Goal: Task Accomplishment & Management: Complete application form

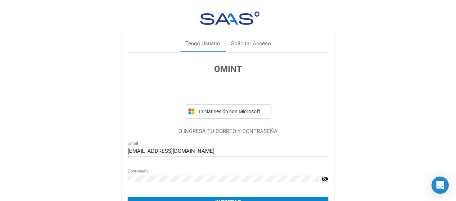
scroll to position [39, 0]
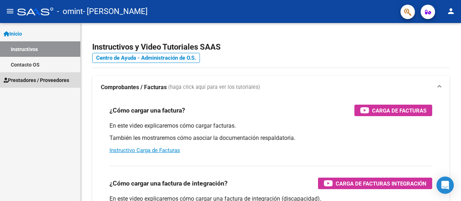
click at [52, 82] on span "Prestadores / Proveedores" at bounding box center [37, 80] width 66 height 8
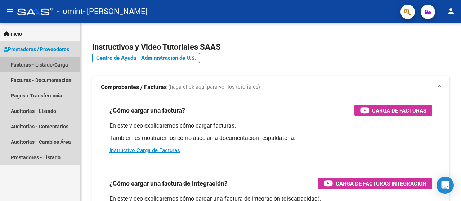
click at [41, 66] on link "Facturas - Listado/Carga" at bounding box center [40, 64] width 80 height 15
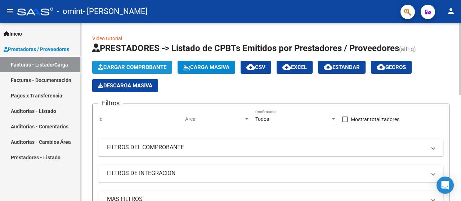
click at [144, 73] on button "Cargar Comprobante" at bounding box center [132, 67] width 80 height 13
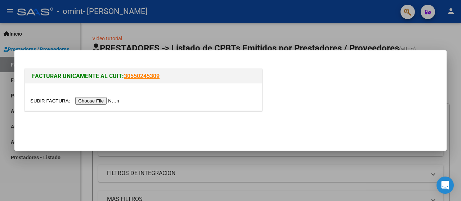
click at [110, 102] on input "file" at bounding box center [75, 101] width 91 height 8
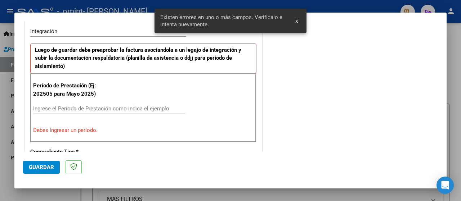
scroll to position [192, 0]
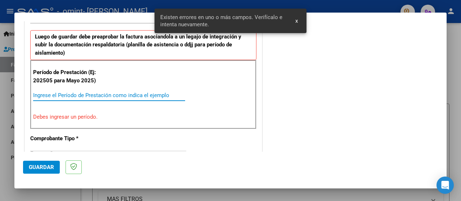
click at [114, 95] on input "Ingrese el Período de Prestación como indica el ejemplo" at bounding box center [109, 95] width 152 height 6
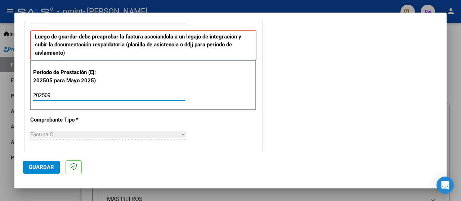
type input "202509"
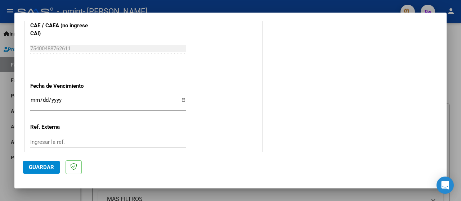
scroll to position [517, 0]
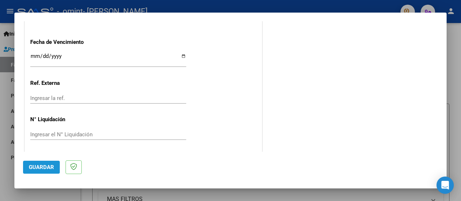
click at [39, 166] on span "Guardar" at bounding box center [41, 167] width 25 height 6
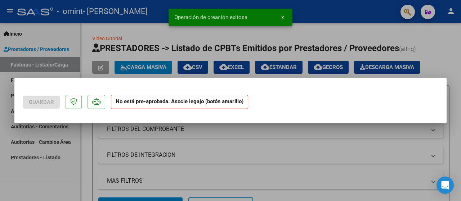
scroll to position [0, 0]
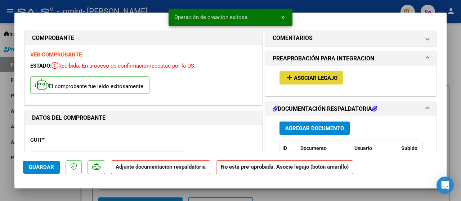
click at [316, 77] on span "Asociar Legajo" at bounding box center [316, 78] width 44 height 6
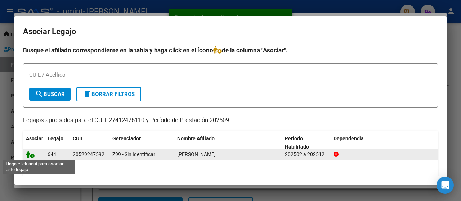
click at [30, 157] on icon at bounding box center [30, 155] width 9 height 8
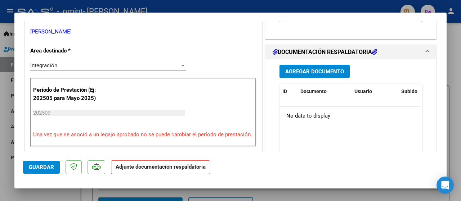
scroll to position [162, 0]
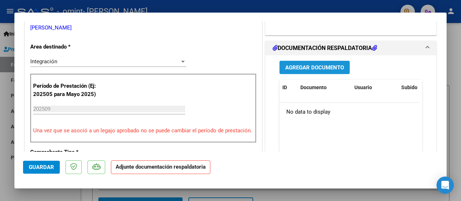
click at [302, 74] on button "Agregar Documento" at bounding box center [315, 67] width 70 height 13
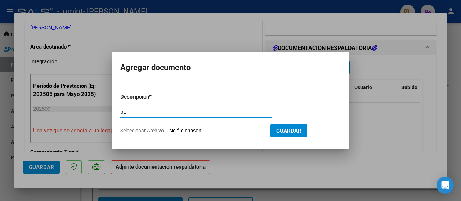
type input "p"
type input "Planilla de asistencia"
click at [233, 132] on input "Seleccionar Archivo" at bounding box center [216, 131] width 95 height 7
type input "C:\fakepath\valen sep.pdf"
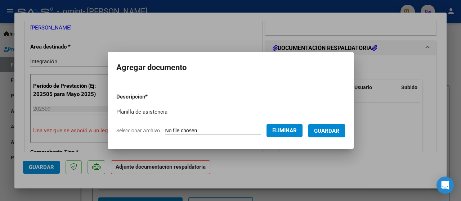
click at [339, 129] on span "Guardar" at bounding box center [326, 131] width 25 height 6
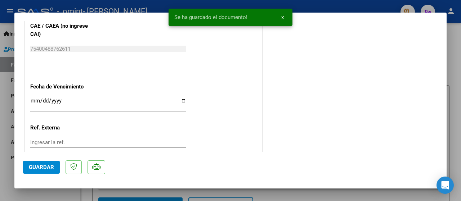
scroll to position [520, 0]
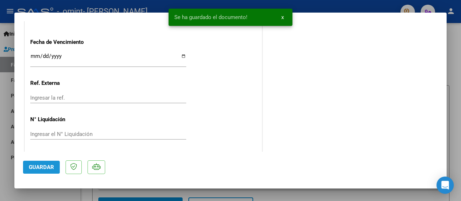
click at [41, 164] on button "Guardar" at bounding box center [41, 167] width 37 height 13
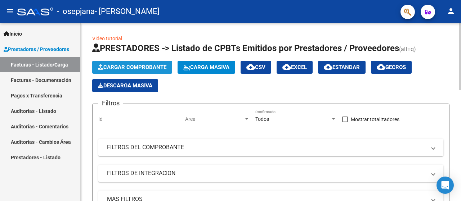
click at [117, 63] on button "Cargar Comprobante" at bounding box center [132, 67] width 80 height 13
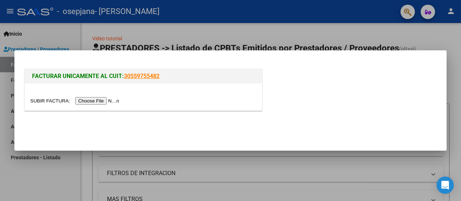
click at [111, 101] on input "file" at bounding box center [75, 101] width 91 height 8
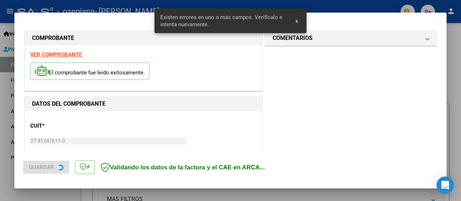
scroll to position [179, 0]
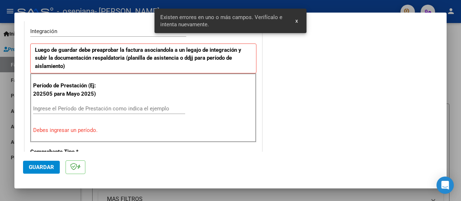
click at [105, 114] on div "Ingrese el Período de Prestación como indica el ejemplo" at bounding box center [109, 112] width 152 height 18
click at [103, 112] on div "Ingrese el Período de Prestación como indica el ejemplo" at bounding box center [109, 108] width 152 height 11
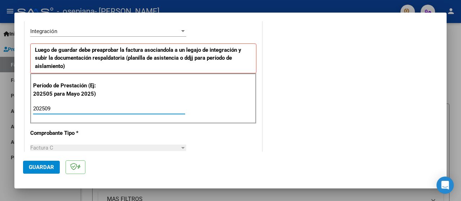
type input "202509"
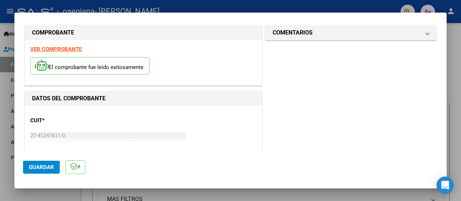
scroll to position [0, 0]
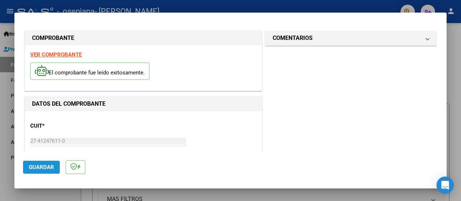
click at [43, 170] on span "Guardar" at bounding box center [41, 167] width 25 height 6
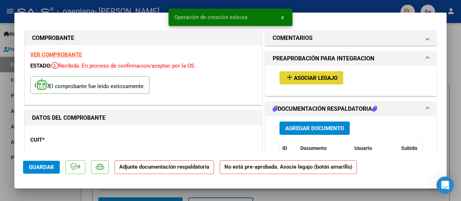
click at [304, 84] on button "add Asociar Legajo" at bounding box center [312, 77] width 64 height 13
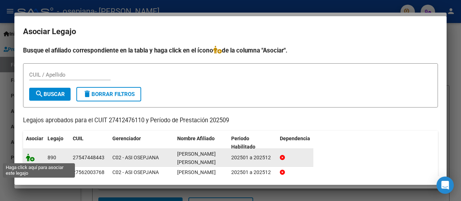
click at [31, 154] on icon at bounding box center [30, 158] width 9 height 8
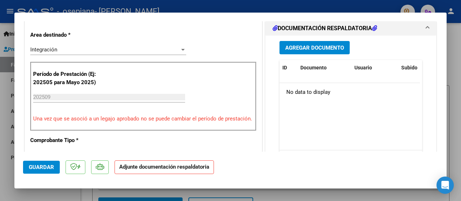
scroll to position [166, 0]
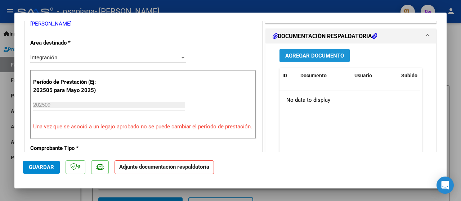
click at [295, 58] on button "Agregar Documento" at bounding box center [315, 55] width 70 height 13
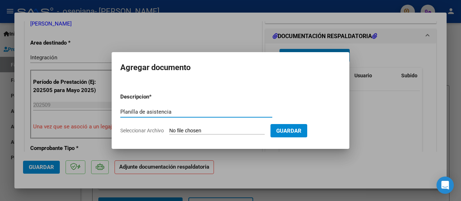
type input "Planilla de asistencia"
click at [225, 132] on input "Seleccionar Archivo" at bounding box center [216, 131] width 95 height 7
type input "C:\fakepath\[PERSON_NAME][1].pdf"
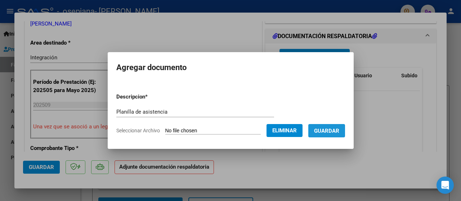
click at [339, 130] on span "Guardar" at bounding box center [326, 131] width 25 height 6
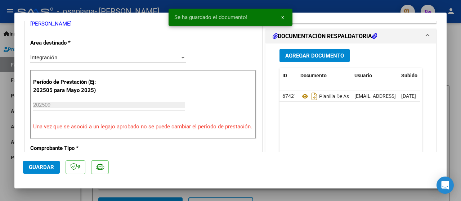
scroll to position [520, 0]
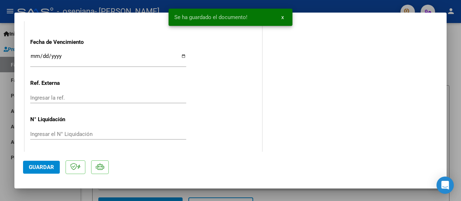
click at [51, 165] on span "Guardar" at bounding box center [41, 167] width 25 height 6
click at [13, 131] on div at bounding box center [230, 100] width 461 height 201
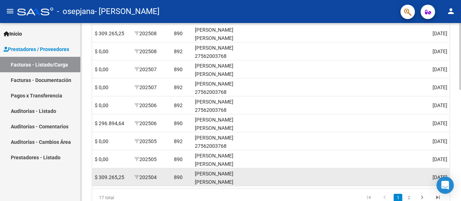
scroll to position [0, 1162]
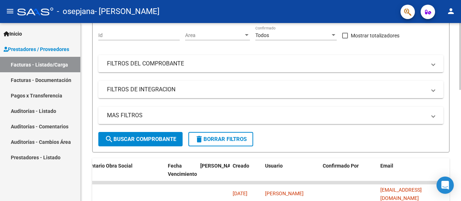
click at [461, 47] on div at bounding box center [460, 112] width 2 height 178
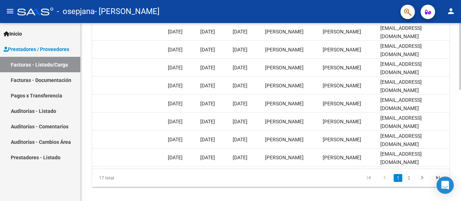
scroll to position [296, 0]
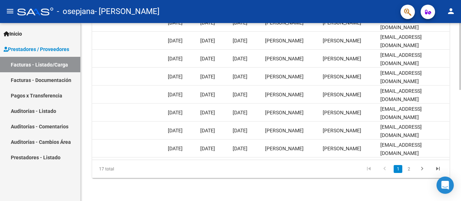
click at [461, 168] on div at bounding box center [460, 167] width 2 height 67
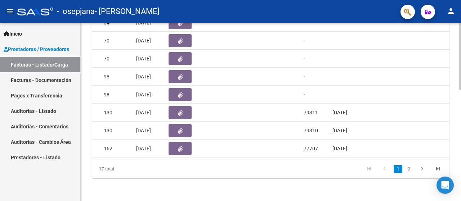
scroll to position [0, 0]
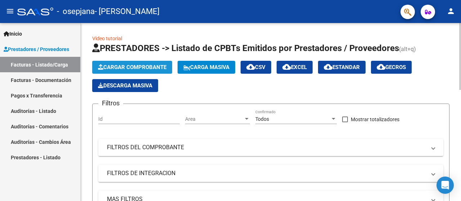
click at [141, 67] on span "Cargar Comprobante" at bounding box center [132, 67] width 68 height 6
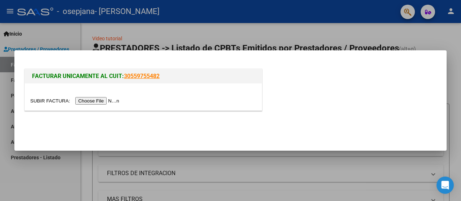
click at [105, 98] on input "file" at bounding box center [75, 101] width 91 height 8
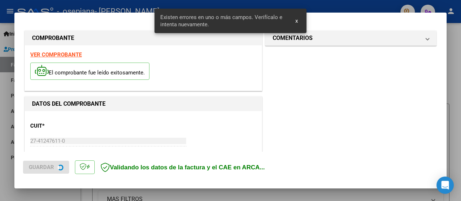
scroll to position [179, 0]
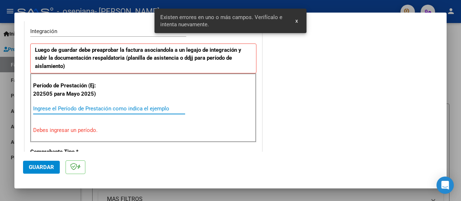
click at [95, 108] on input "Ingrese el Período de Prestación como indica el ejemplo" at bounding box center [109, 109] width 152 height 6
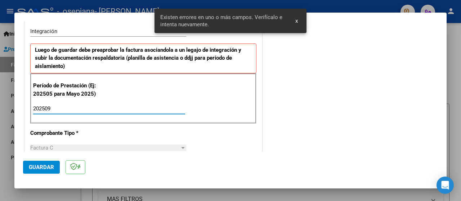
type input "202509"
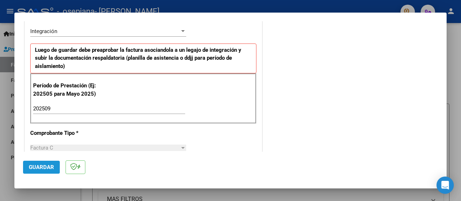
click at [24, 168] on button "Guardar" at bounding box center [41, 167] width 37 height 13
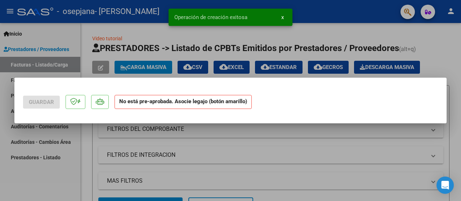
scroll to position [0, 0]
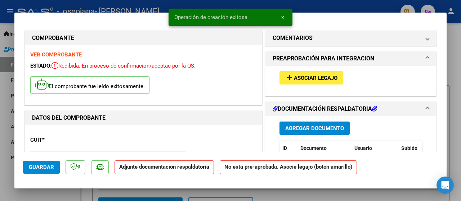
click at [328, 71] on button "add Asociar Legajo" at bounding box center [312, 77] width 64 height 13
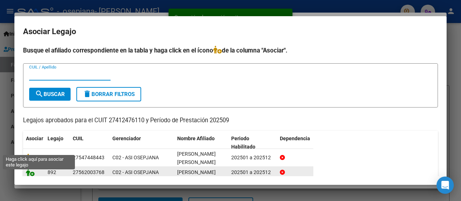
click at [27, 176] on icon at bounding box center [30, 173] width 9 height 8
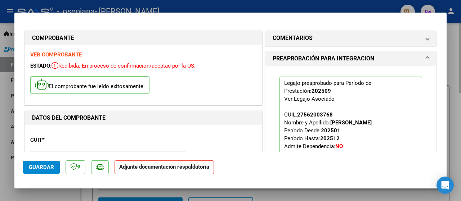
drag, startPoint x: 449, startPoint y: 37, endPoint x: 448, endPoint y: 119, distance: 81.4
click at [448, 119] on div at bounding box center [230, 100] width 461 height 201
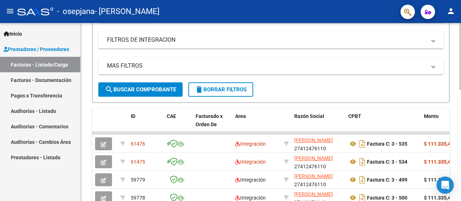
scroll to position [155, 0]
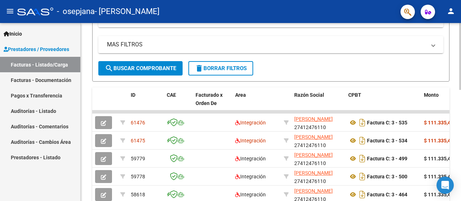
click at [461, 127] on div at bounding box center [460, 115] width 2 height 67
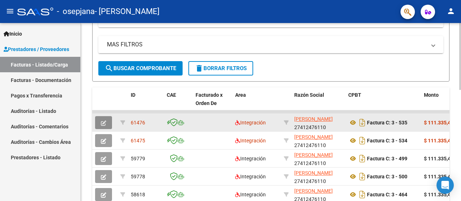
click at [101, 123] on icon "button" at bounding box center [103, 123] width 5 height 5
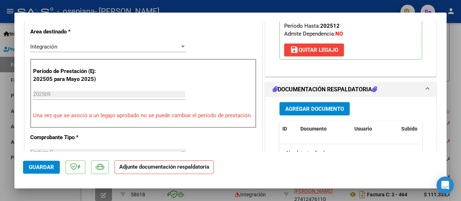
scroll to position [142, 0]
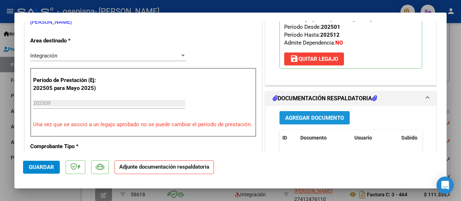
click at [316, 115] on span "Agregar Documento" at bounding box center [314, 118] width 59 height 6
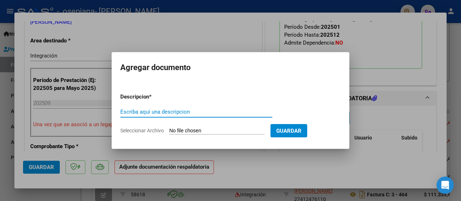
type input "O"
type input "Planilla de asistencia"
click at [211, 132] on input "Seleccionar Archivo" at bounding box center [216, 131] width 95 height 7
type input "C:\fakepath\ambar_sep[1].pdf"
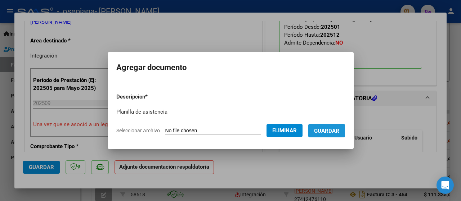
click at [337, 130] on span "Guardar" at bounding box center [326, 131] width 25 height 6
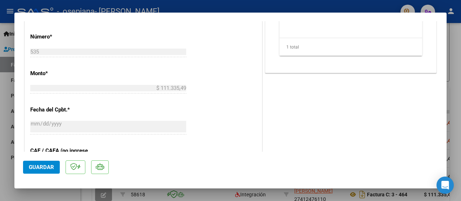
scroll to position [494, 0]
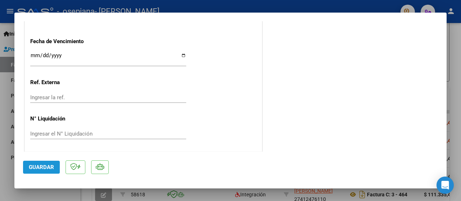
click at [40, 173] on button "Guardar" at bounding box center [41, 167] width 37 height 13
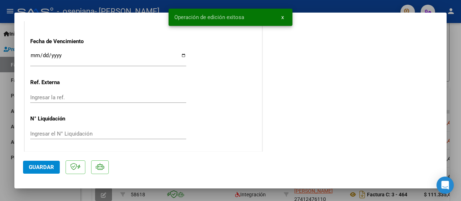
click at [0, 153] on div at bounding box center [230, 100] width 461 height 201
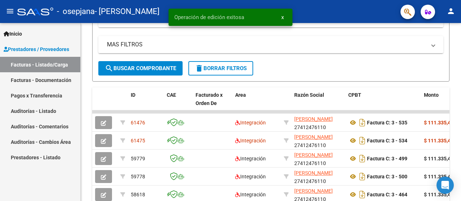
scroll to position [155, 0]
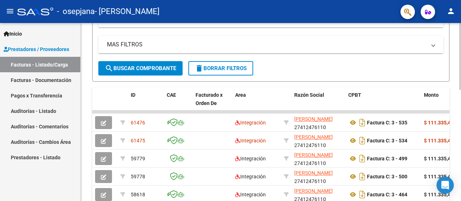
click at [309, 85] on div "Video tutorial PRESTADORES -> Listado de CPBTs Emitidos por Prestadores / Prove…" at bounding box center [270, 97] width 357 height 435
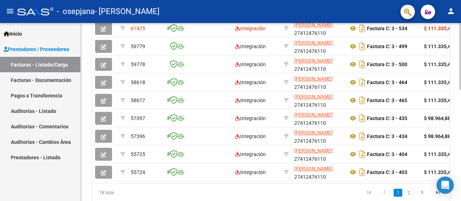
scroll to position [152, 0]
